Goal: Task Accomplishment & Management: Manage account settings

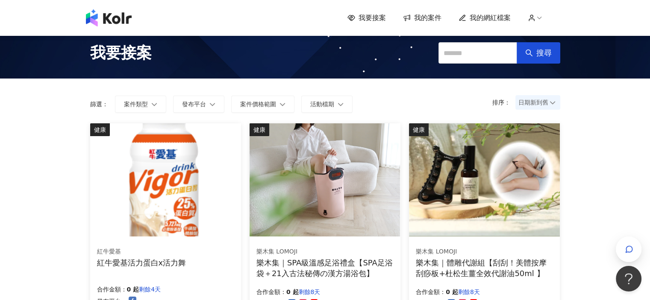
scroll to position [43, 0]
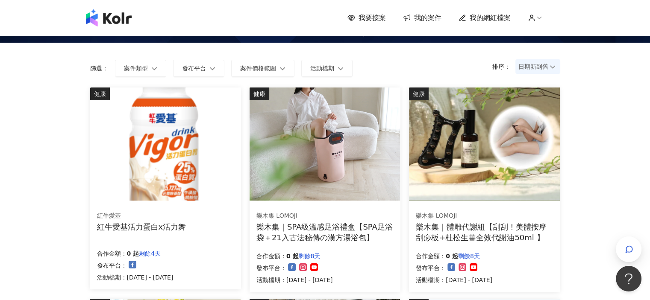
click at [275, 145] on img at bounding box center [325, 144] width 150 height 113
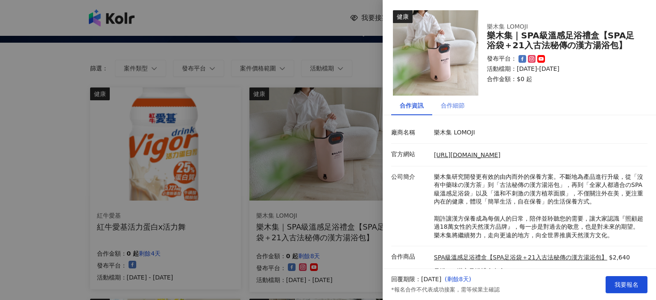
click at [462, 111] on div "合作細節" at bounding box center [452, 106] width 41 height 20
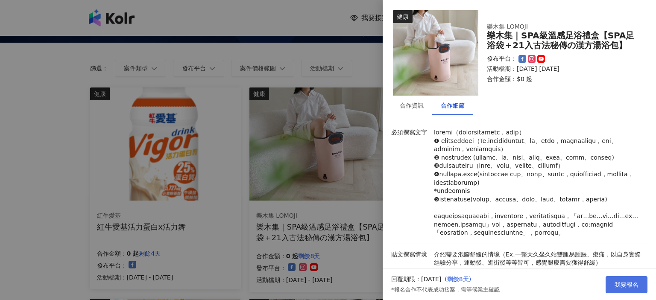
click at [618, 282] on span "我要報名" at bounding box center [627, 285] width 24 height 7
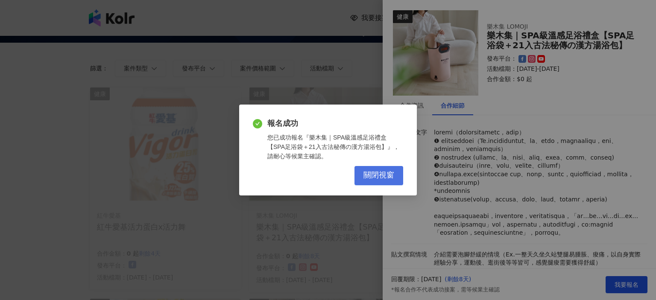
click at [403, 176] on button "關閉視窗" at bounding box center [379, 175] width 49 height 19
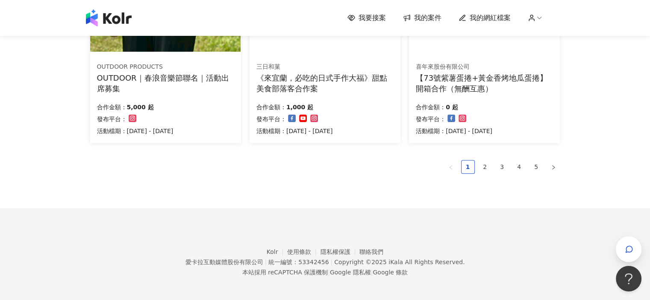
scroll to position [617, 0]
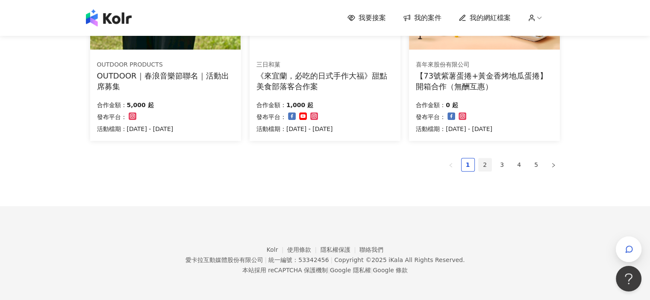
click at [481, 165] on link "2" at bounding box center [485, 165] width 13 height 13
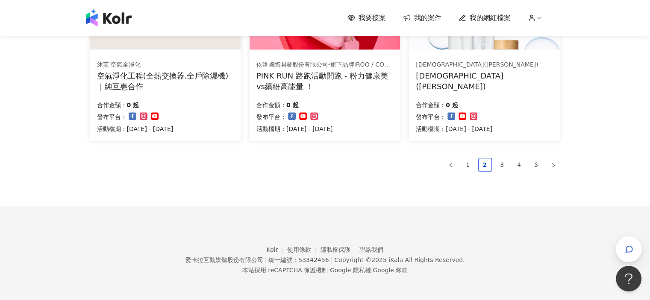
click at [414, 165] on ul "1 2 3 4 5" at bounding box center [325, 165] width 470 height 14
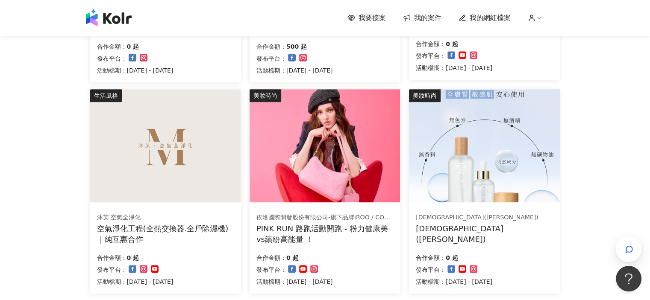
scroll to position [531, 0]
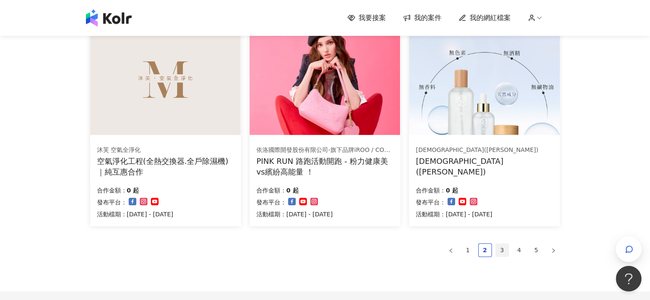
click at [501, 247] on link "3" at bounding box center [502, 250] width 13 height 13
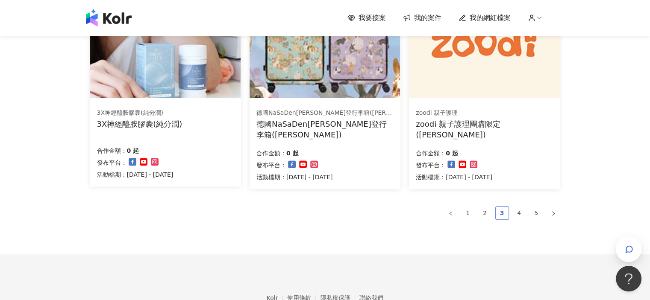
scroll to position [574, 0]
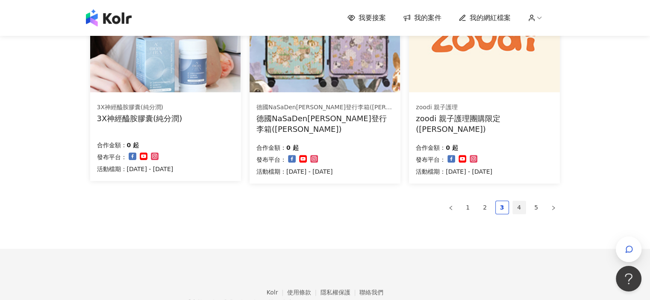
click at [519, 210] on link "4" at bounding box center [519, 207] width 13 height 13
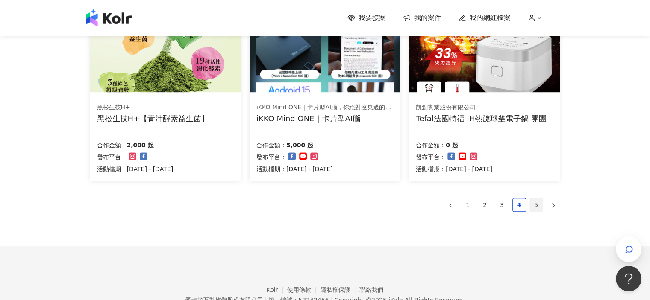
click at [533, 208] on link "5" at bounding box center [536, 205] width 13 height 13
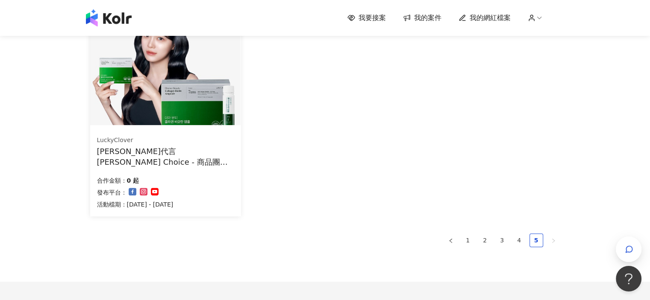
scroll to position [385, 0]
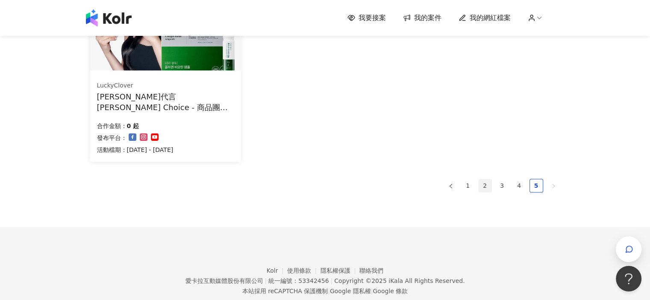
click at [485, 188] on link "2" at bounding box center [485, 185] width 13 height 13
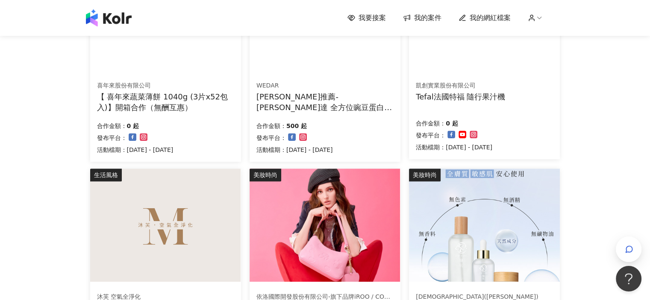
scroll to position [513, 0]
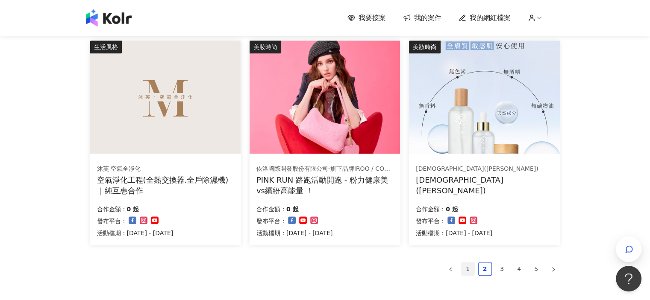
click at [469, 267] on link "1" at bounding box center [467, 269] width 13 height 13
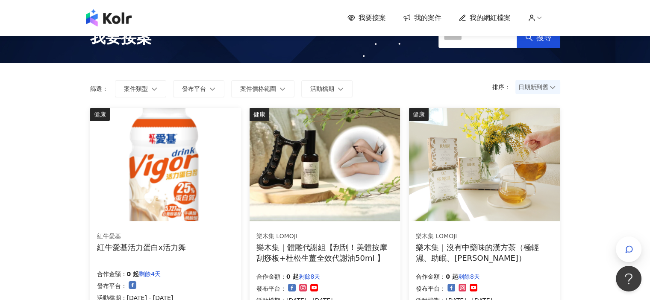
scroll to position [43, 0]
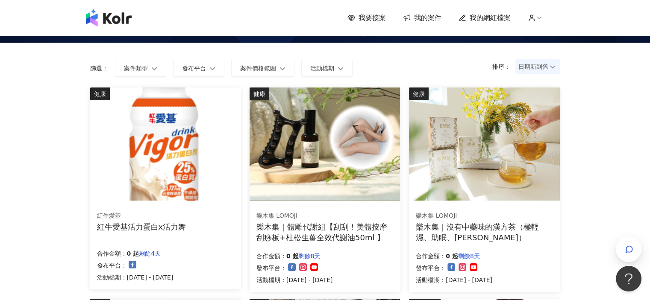
click at [358, 192] on img at bounding box center [325, 144] width 150 height 113
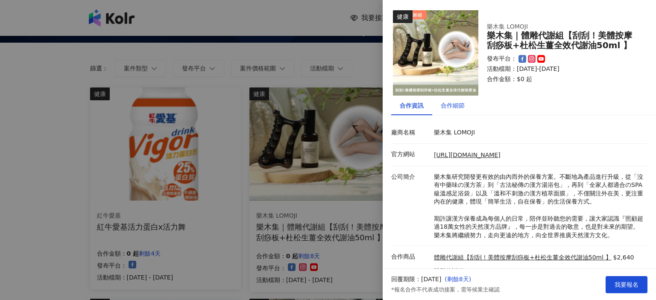
click at [454, 104] on div "合作細節" at bounding box center [453, 105] width 24 height 9
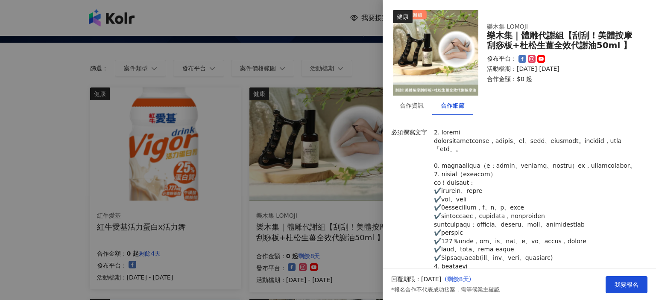
click at [380, 66] on div at bounding box center [328, 150] width 656 height 300
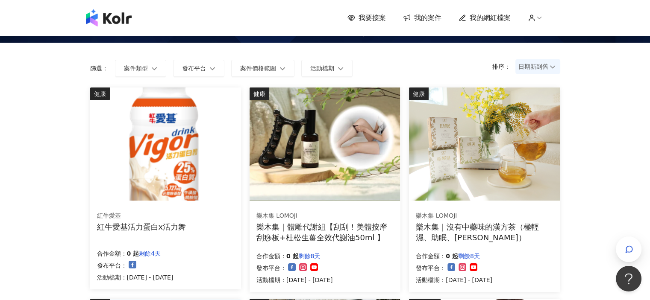
click at [443, 102] on img at bounding box center [484, 144] width 150 height 113
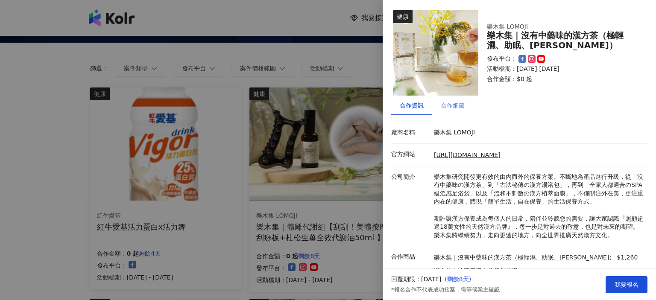
click at [455, 111] on div "合作細節" at bounding box center [452, 106] width 41 height 20
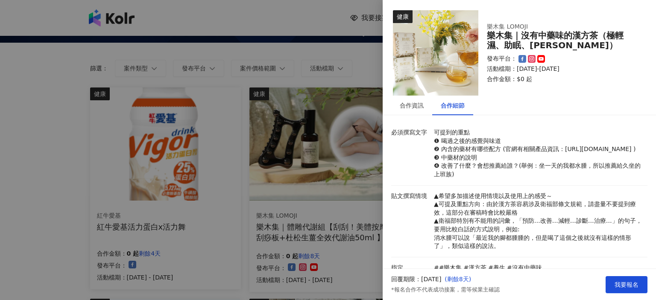
click at [371, 65] on div at bounding box center [328, 150] width 656 height 300
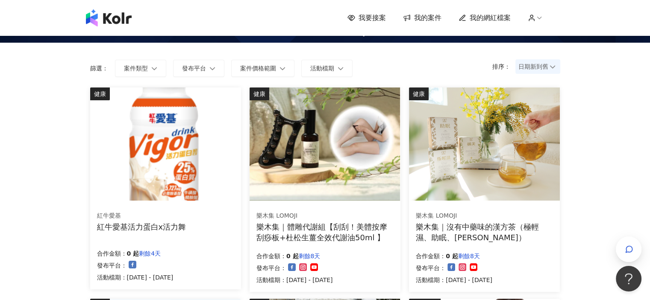
click at [364, 100] on img at bounding box center [325, 144] width 150 height 113
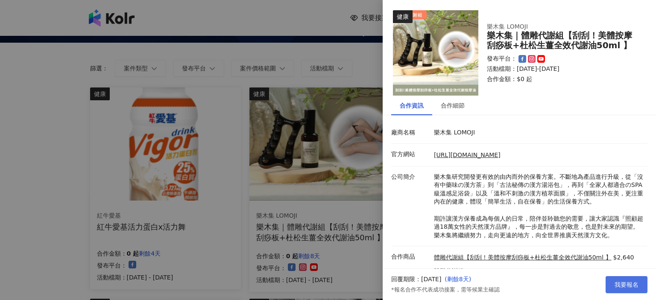
click at [615, 279] on button "我要報名" at bounding box center [627, 284] width 42 height 17
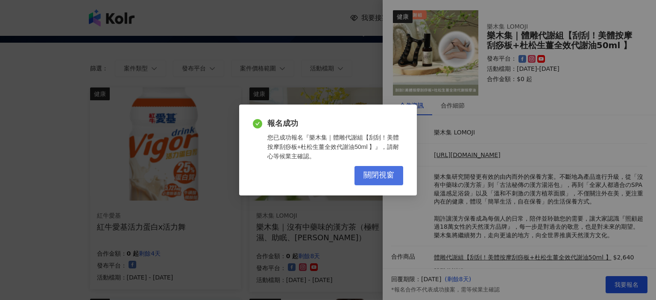
click at [397, 179] on button "關閉視窗" at bounding box center [379, 175] width 49 height 19
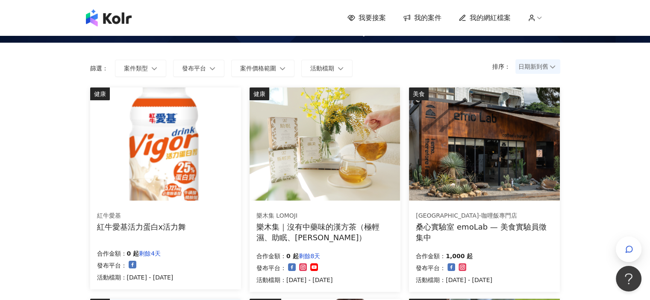
click at [386, 174] on img at bounding box center [325, 144] width 150 height 113
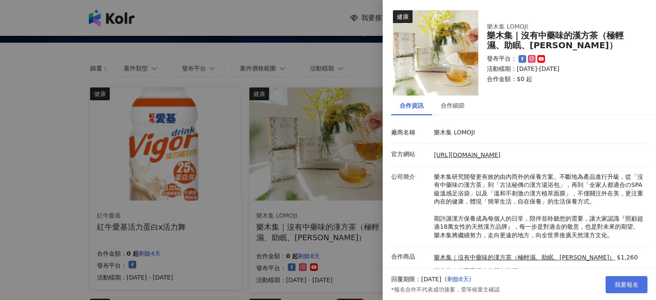
click at [625, 284] on span "我要報名" at bounding box center [627, 285] width 24 height 7
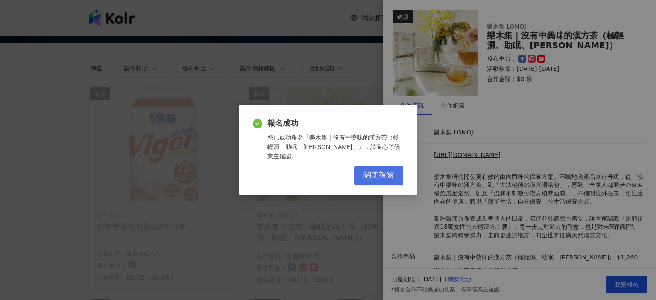
click at [400, 171] on button "關閉視窗" at bounding box center [379, 175] width 49 height 19
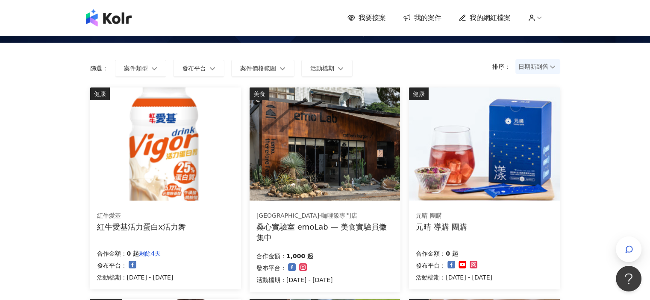
click at [421, 22] on span "我的案件" at bounding box center [427, 17] width 27 height 9
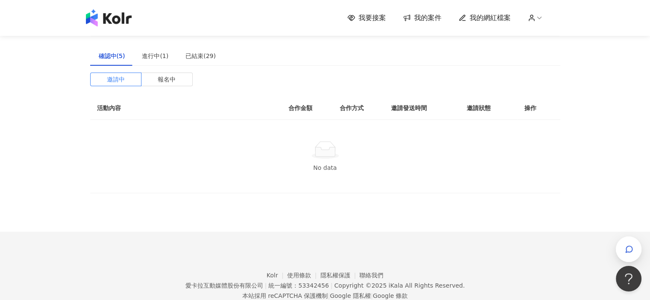
drag, startPoint x: 108, startPoint y: 59, endPoint x: 116, endPoint y: 60, distance: 8.6
click at [107, 59] on div "確認中(5)" at bounding box center [112, 55] width 26 height 9
click at [149, 71] on div "確認中(5) 進行中(1) 已結束(29) 邀請中 報名中 活動內容 合作金額 合作方式 邀請發送時間 邀請狀態 操作 No data" at bounding box center [325, 119] width 470 height 147
click at [154, 76] on label "報名中" at bounding box center [166, 80] width 51 height 14
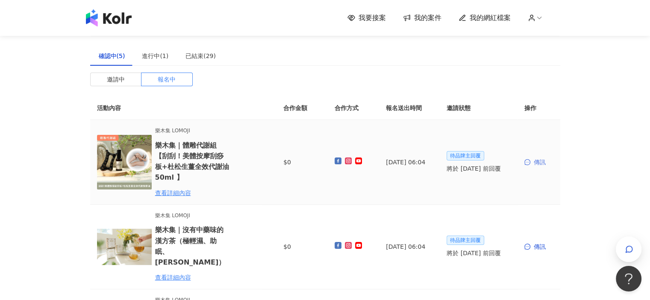
click at [538, 162] on div "傳訊" at bounding box center [538, 162] width 29 height 9
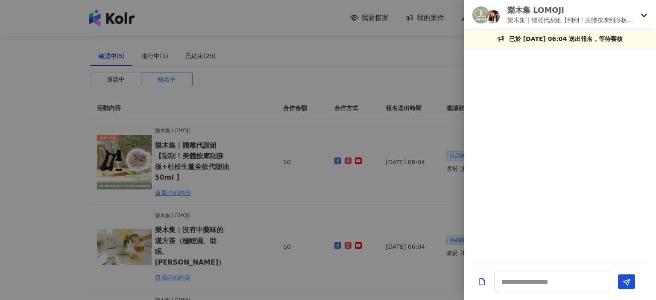
click at [354, 89] on div at bounding box center [328, 150] width 656 height 300
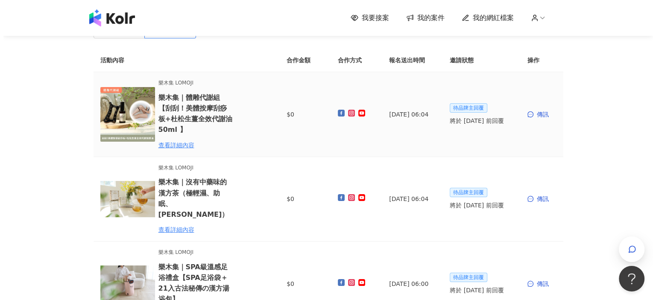
scroll to position [85, 0]
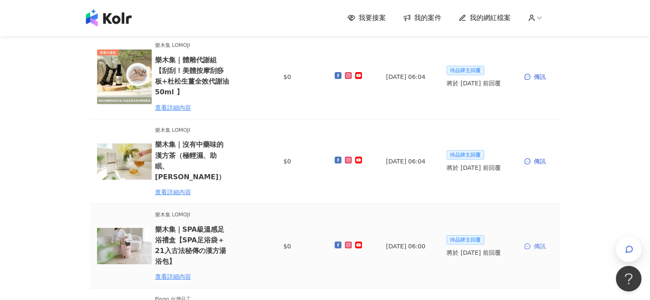
click at [539, 242] on div "傳訊" at bounding box center [538, 246] width 29 height 9
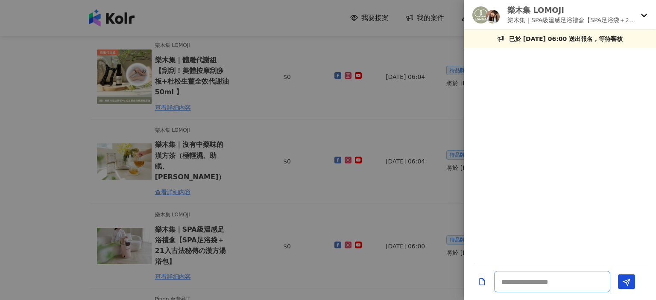
click at [554, 279] on textarea at bounding box center [552, 281] width 116 height 21
type textarea "*"
type textarea "**********"
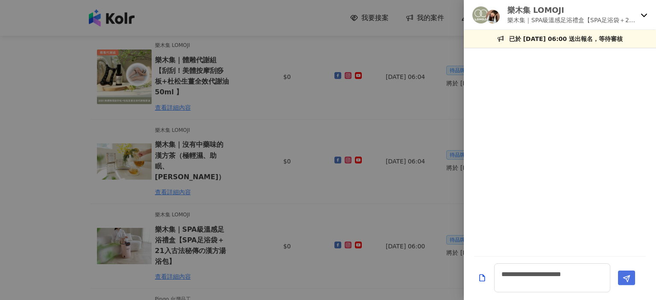
click at [622, 276] on button "Send" at bounding box center [626, 278] width 17 height 15
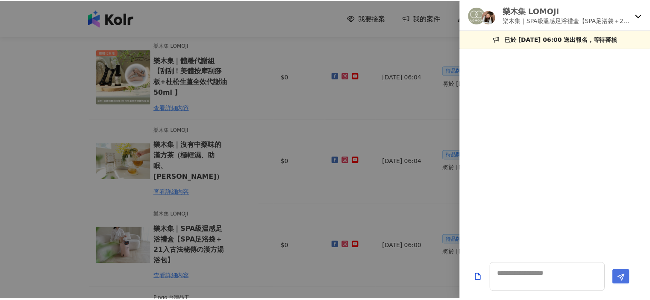
scroll to position [0, 0]
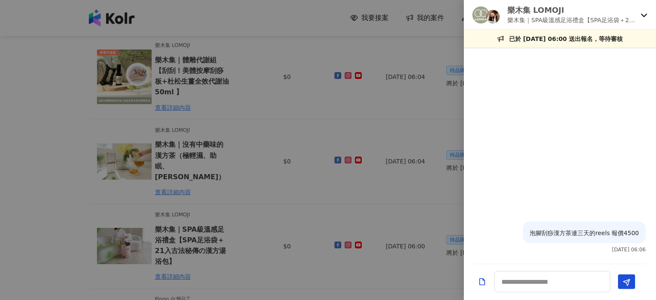
click at [48, 206] on div at bounding box center [328, 150] width 656 height 300
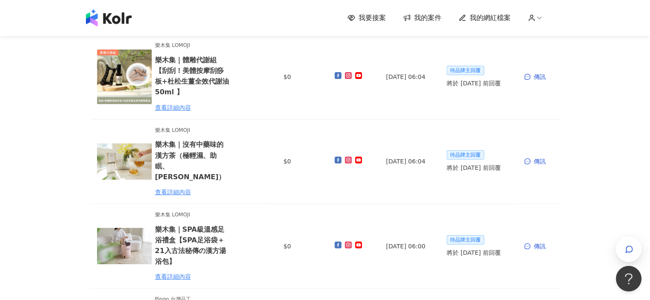
click at [121, 21] on img at bounding box center [109, 17] width 46 height 17
